Goal: Task Accomplishment & Management: Use online tool/utility

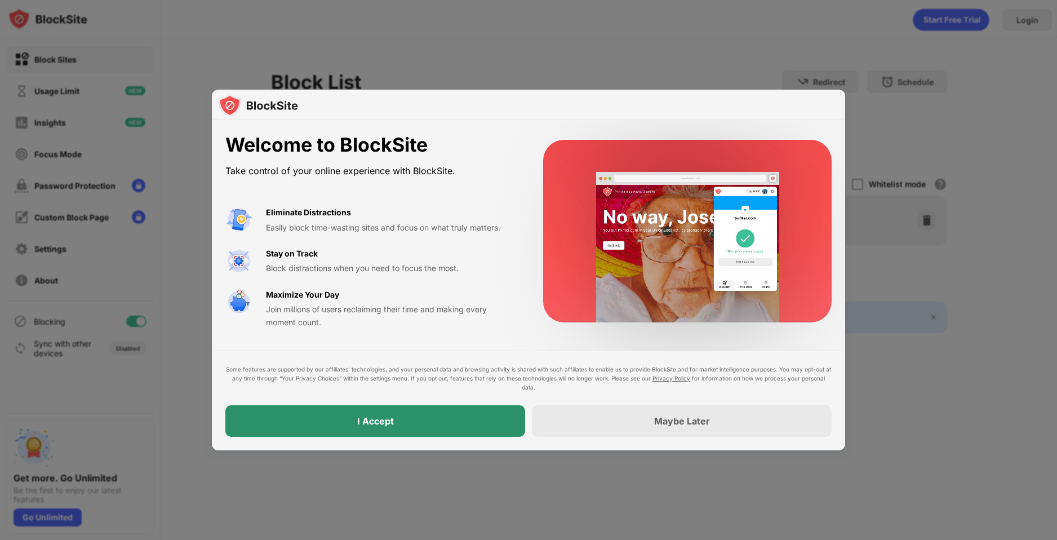
click at [409, 415] on div "I Accept" at bounding box center [375, 421] width 300 height 32
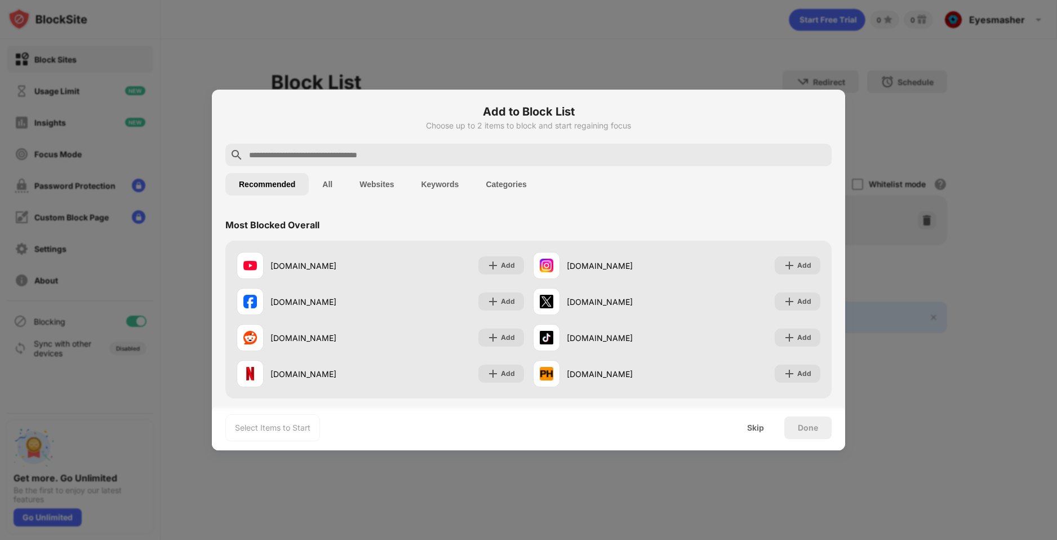
click at [315, 155] on input "text" at bounding box center [537, 155] width 579 height 14
click at [342, 157] on input "text" at bounding box center [537, 155] width 579 height 14
paste input "**********"
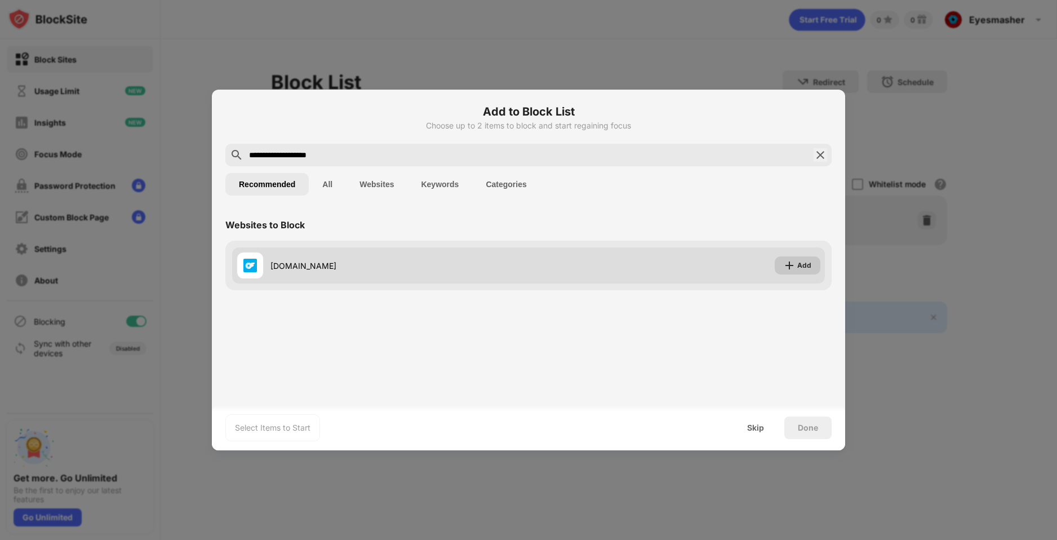
type input "**********"
click at [792, 263] on img at bounding box center [789, 265] width 11 height 11
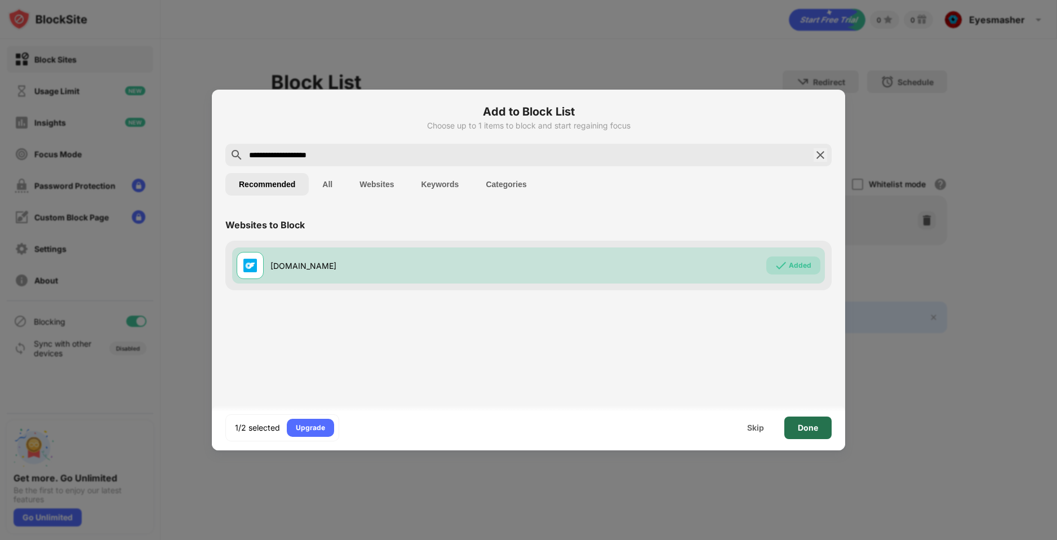
click at [821, 423] on div "Done" at bounding box center [807, 427] width 47 height 23
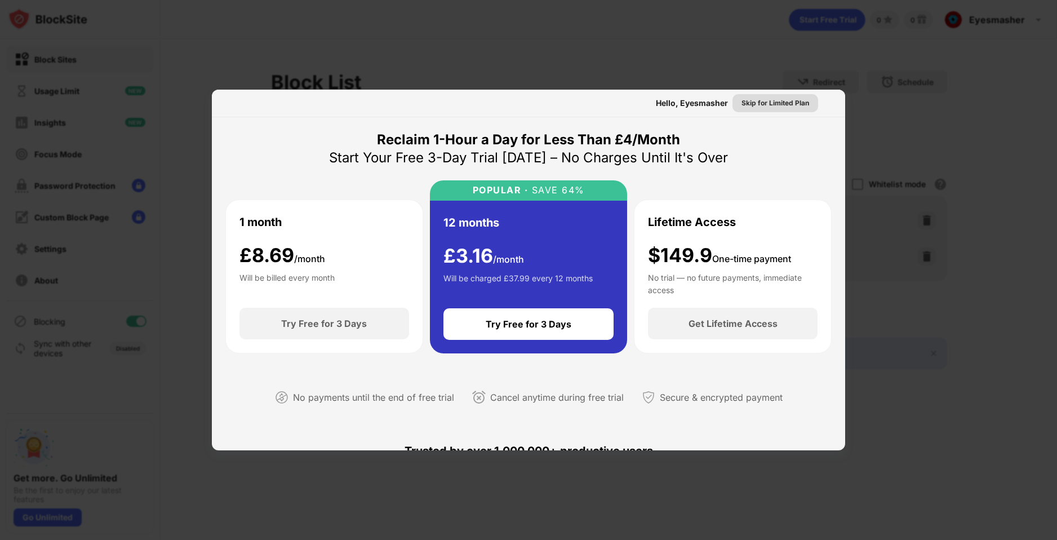
click at [787, 107] on div "Skip for Limited Plan" at bounding box center [775, 102] width 68 height 11
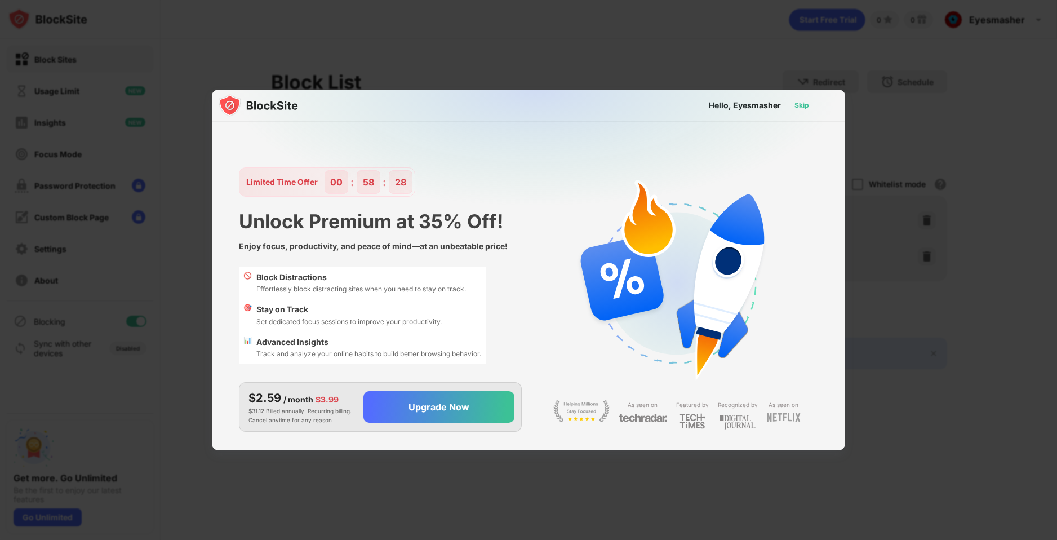
click at [812, 109] on div "Skip" at bounding box center [801, 105] width 33 height 18
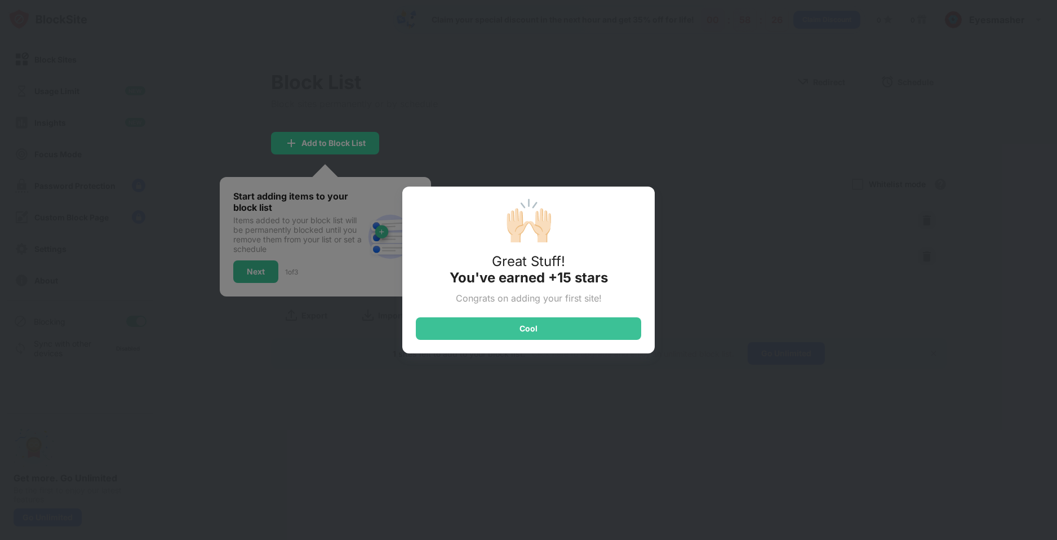
click at [616, 341] on div "🙌🏻 Great Stuff! You've earned +15 stars Congrats on adding your first site! Cool" at bounding box center [528, 269] width 252 height 167
click at [612, 326] on div "Cool" at bounding box center [528, 328] width 225 height 23
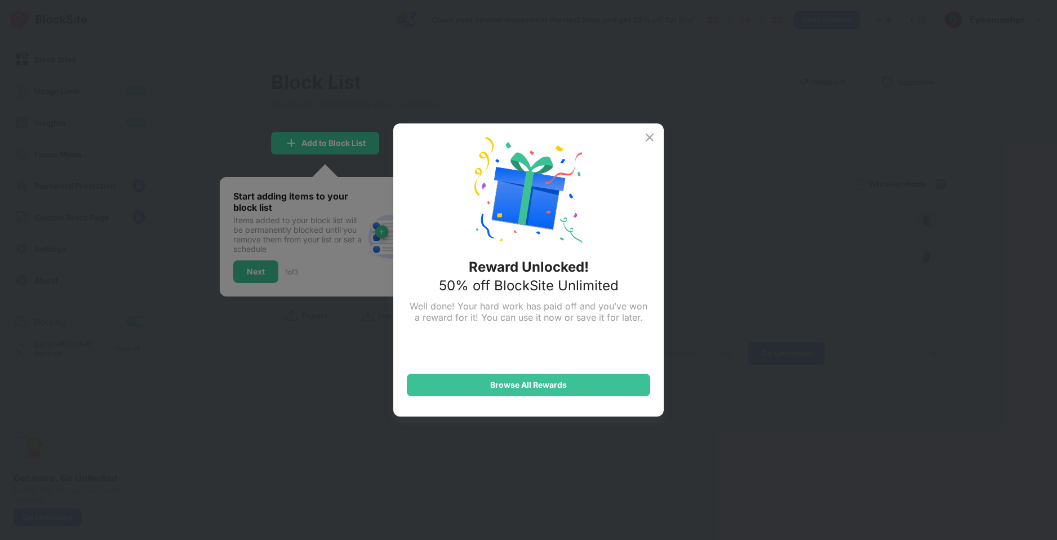
click at [656, 147] on div "Reward Unlocked! 50% off BlockSite Unlimited Well done! Your hard work has paid…" at bounding box center [528, 269] width 270 height 293
click at [655, 141] on img at bounding box center [650, 138] width 14 height 14
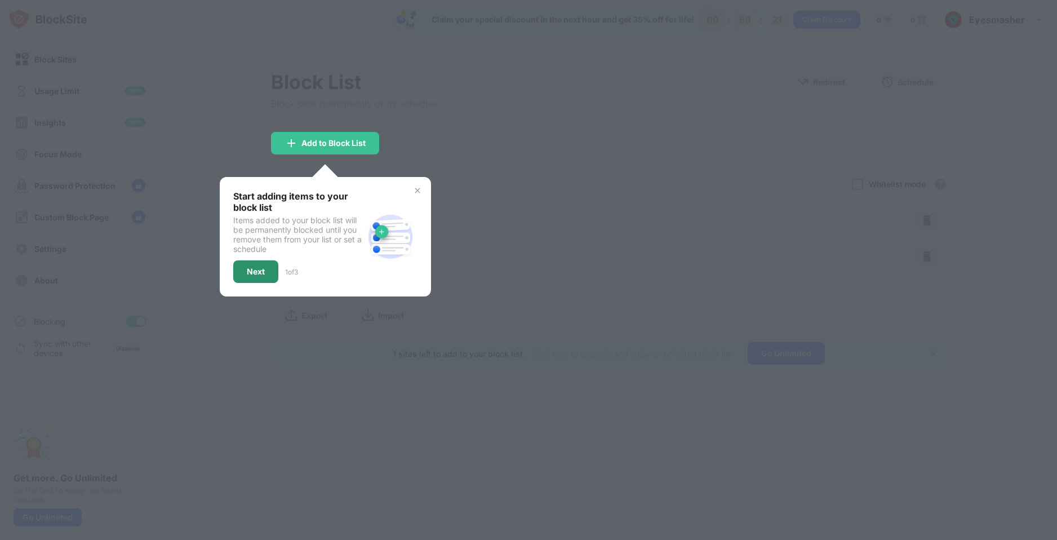
click at [262, 277] on div "Next" at bounding box center [255, 271] width 45 height 23
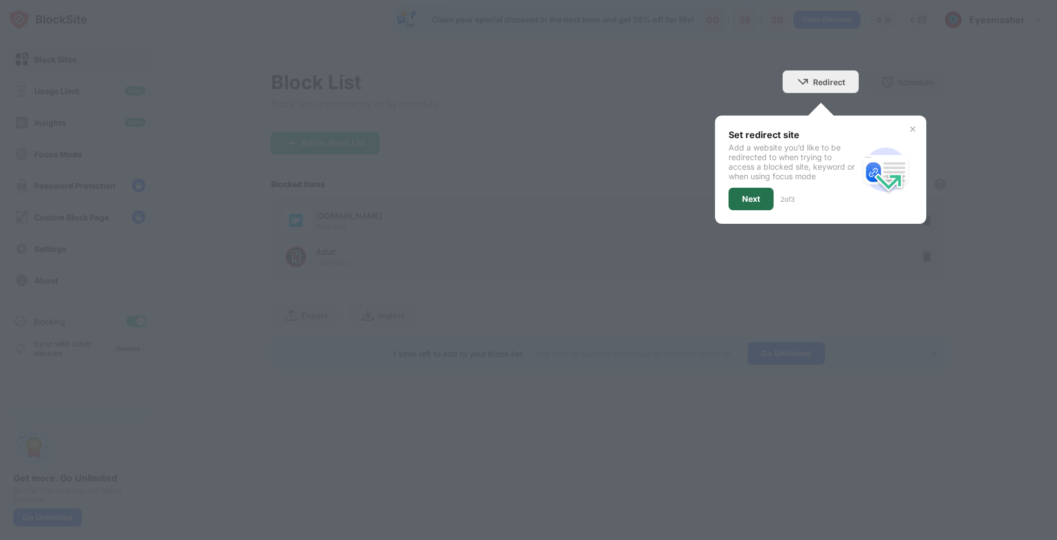
click at [746, 190] on div "Next" at bounding box center [750, 199] width 45 height 23
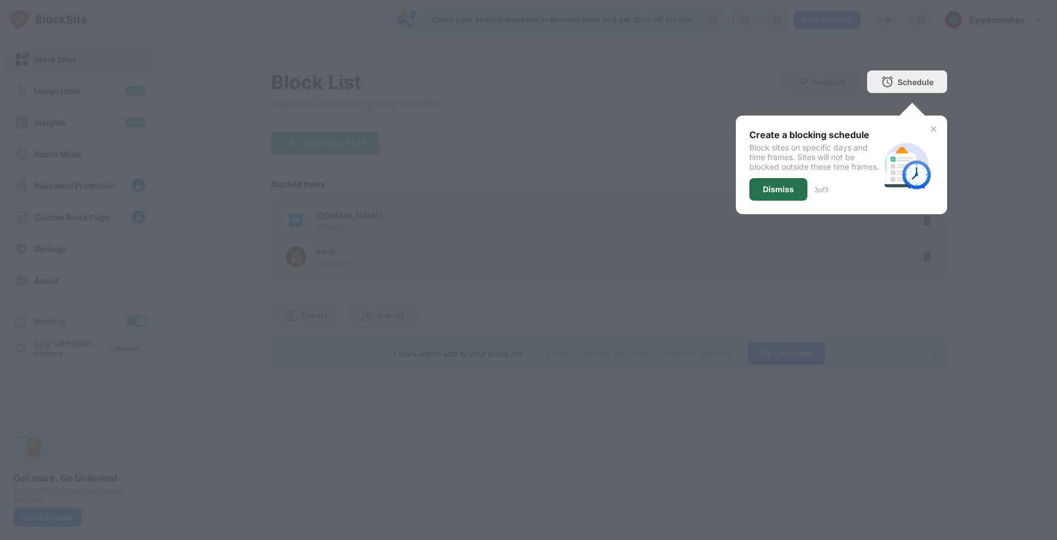
click at [788, 194] on div "Dismiss" at bounding box center [778, 189] width 31 height 9
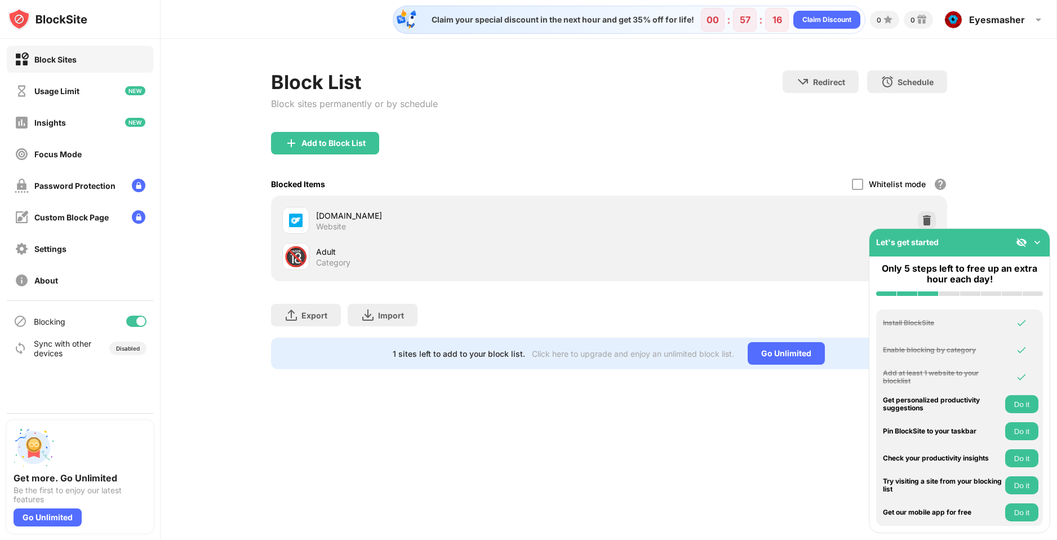
click at [469, 420] on div "Claim your special discount in the next hour and get 35% off for life! 00 : 57 …" at bounding box center [609, 270] width 896 height 540
click at [1032, 245] on img at bounding box center [1037, 242] width 11 height 11
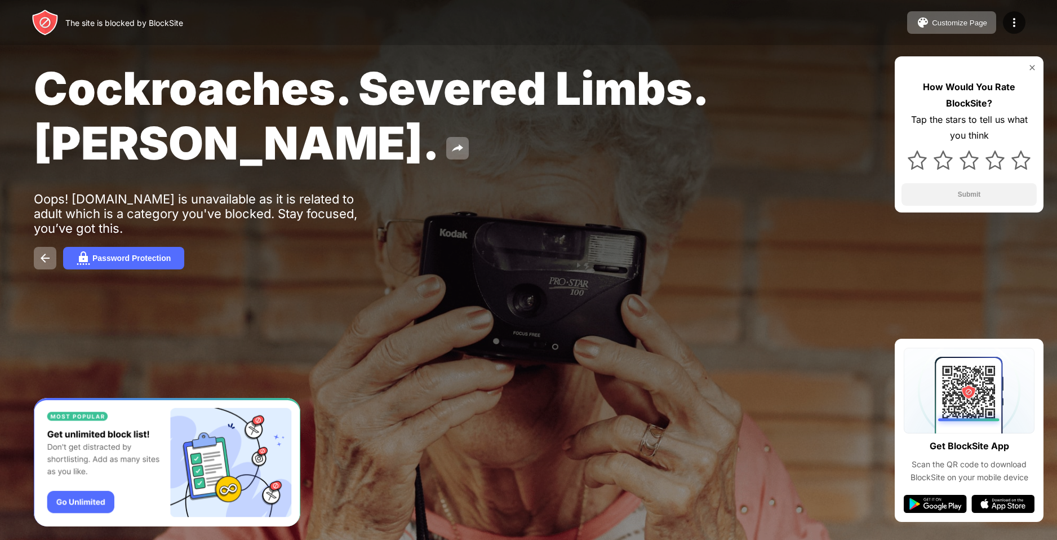
click at [198, 335] on div at bounding box center [528, 270] width 1057 height 540
